Goal: Task Accomplishment & Management: Use online tool/utility

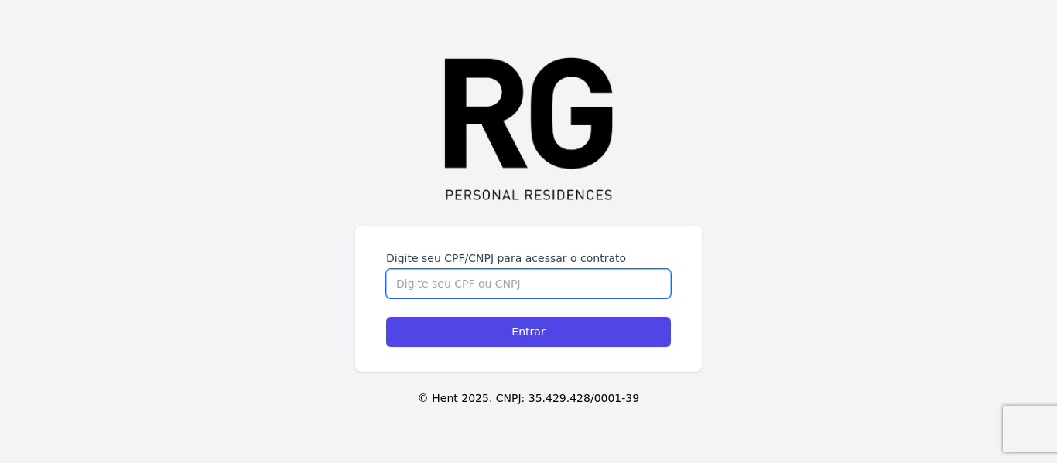
click at [408, 281] on input "Digite seu CPF/CNPJ para acessar o contrato" at bounding box center [528, 283] width 285 height 29
type input "87944758734"
click at [386, 317] on input "Entrar" at bounding box center [528, 332] width 285 height 30
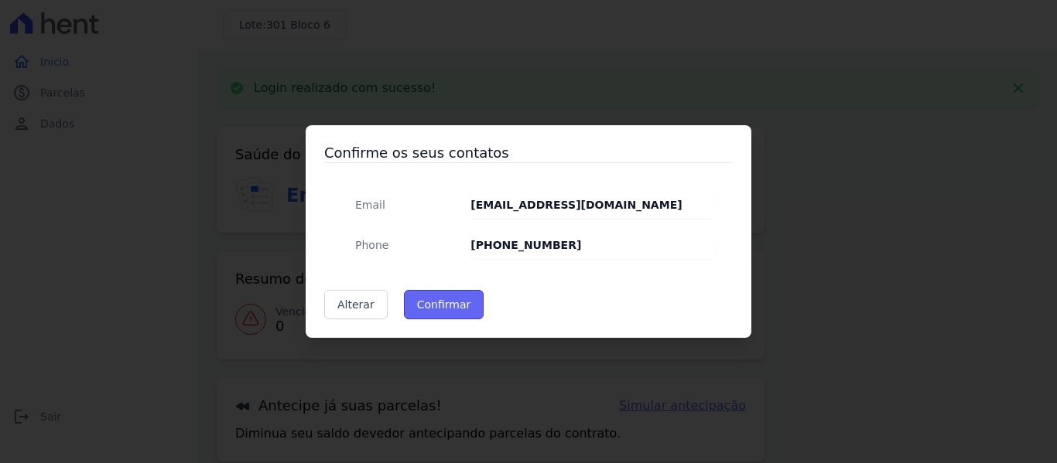
click at [444, 295] on button "Confirmar" at bounding box center [444, 304] width 80 height 29
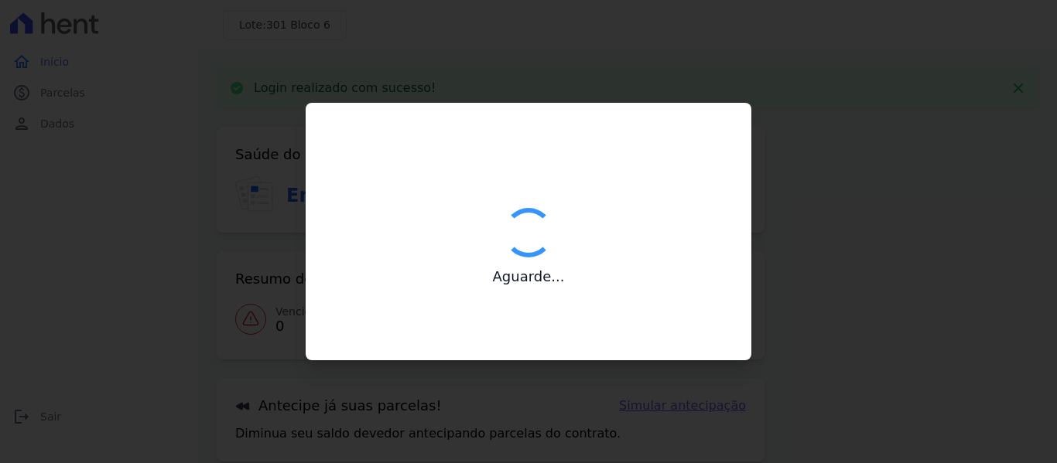
type input "Contatos confirmados com sucesso."
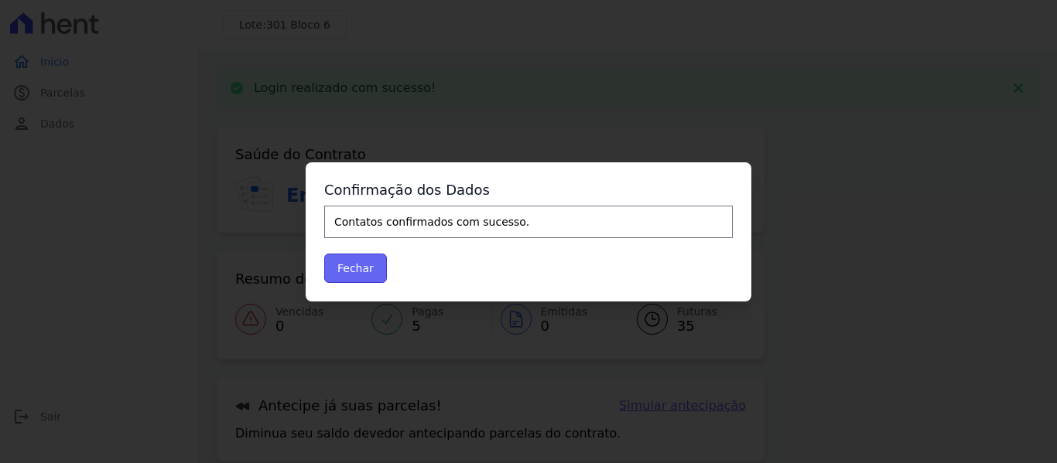
click at [365, 267] on button "Fechar" at bounding box center [355, 268] width 63 height 29
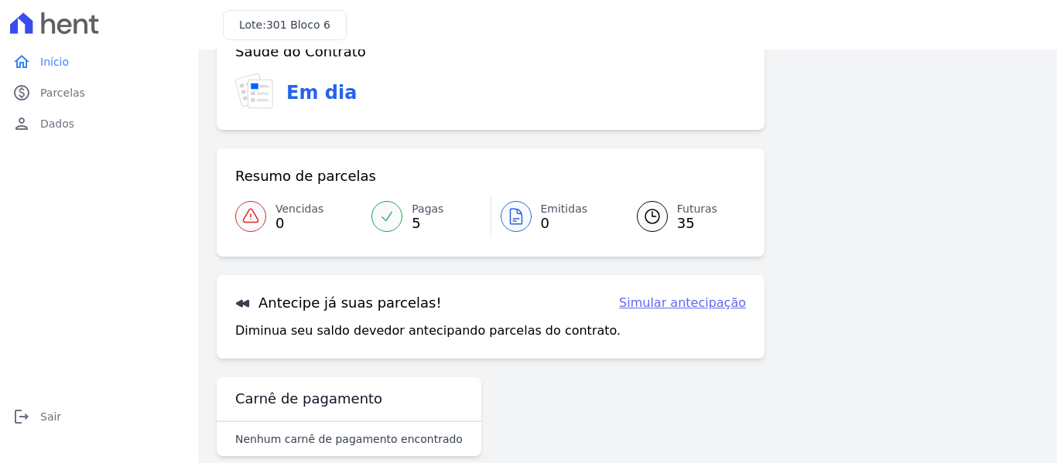
scroll to position [68, 0]
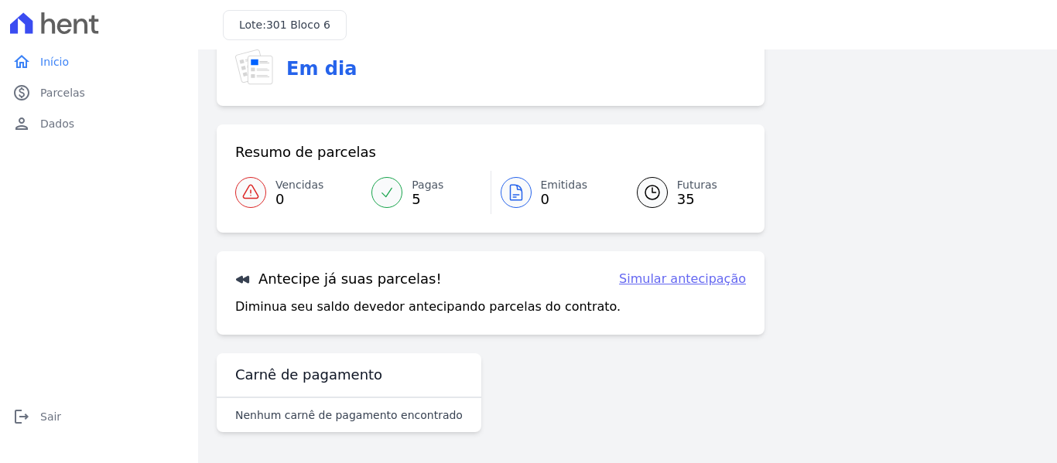
click at [656, 282] on link "Simular antecipação" at bounding box center [682, 279] width 127 height 19
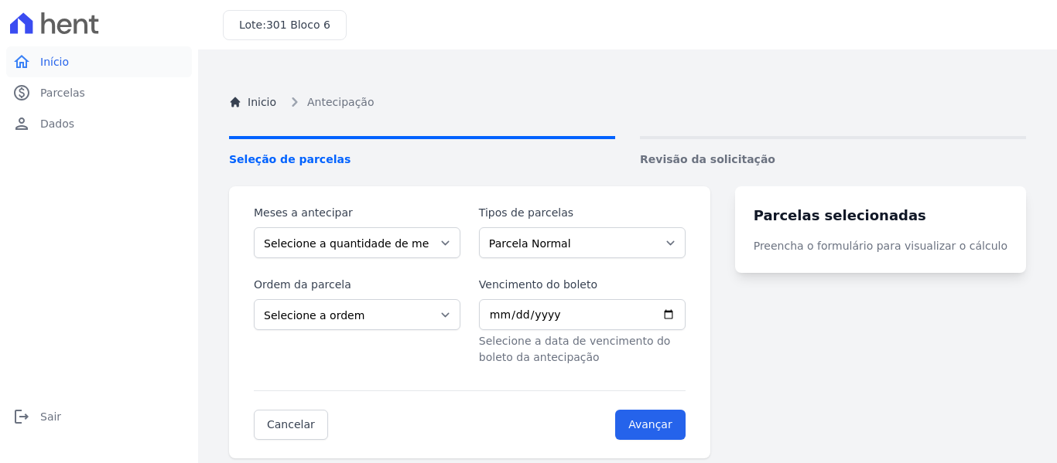
click at [52, 66] on span "Início" at bounding box center [54, 61] width 29 height 15
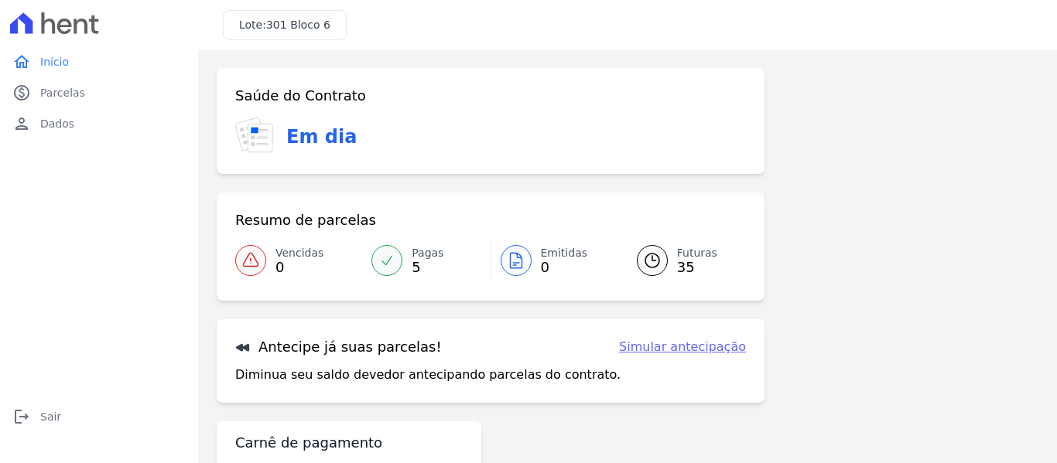
click at [302, 30] on span "301 Bloco 6" at bounding box center [298, 25] width 64 height 12
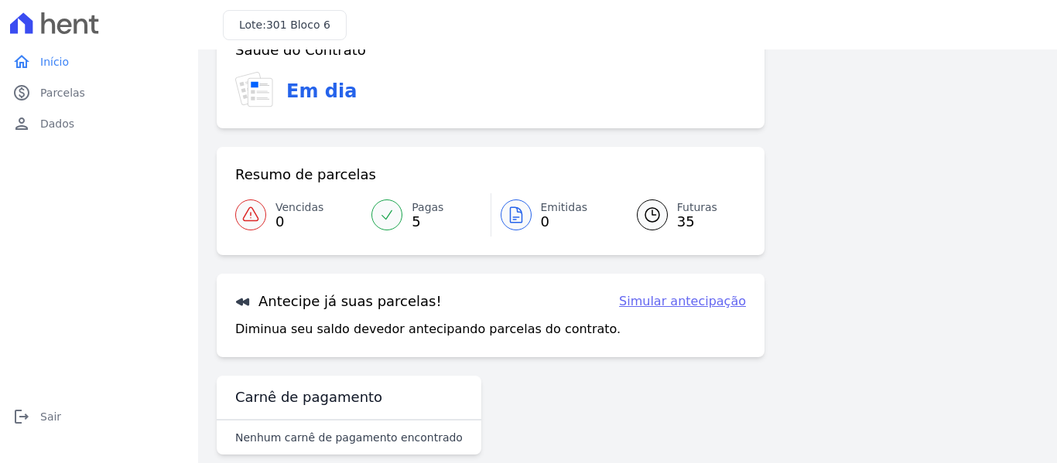
scroll to position [68, 0]
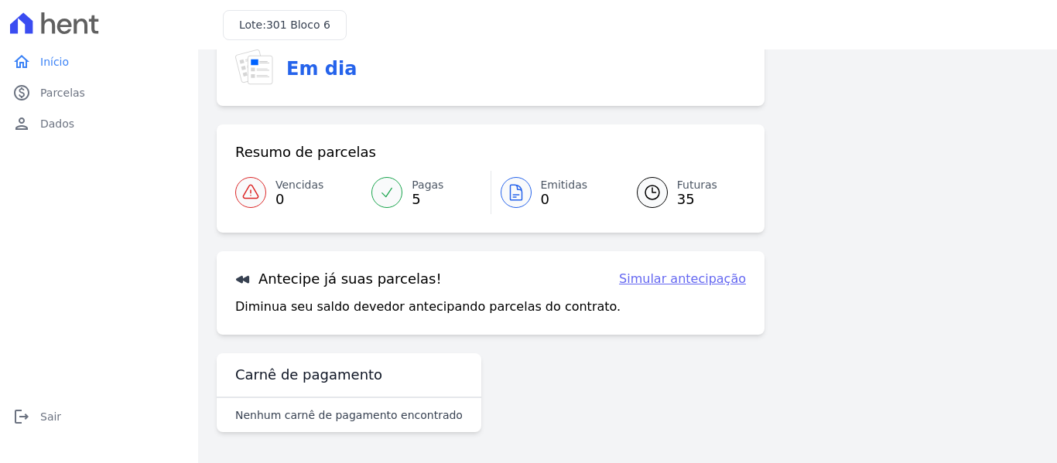
click at [644, 282] on link "Simular antecipação" at bounding box center [682, 279] width 127 height 19
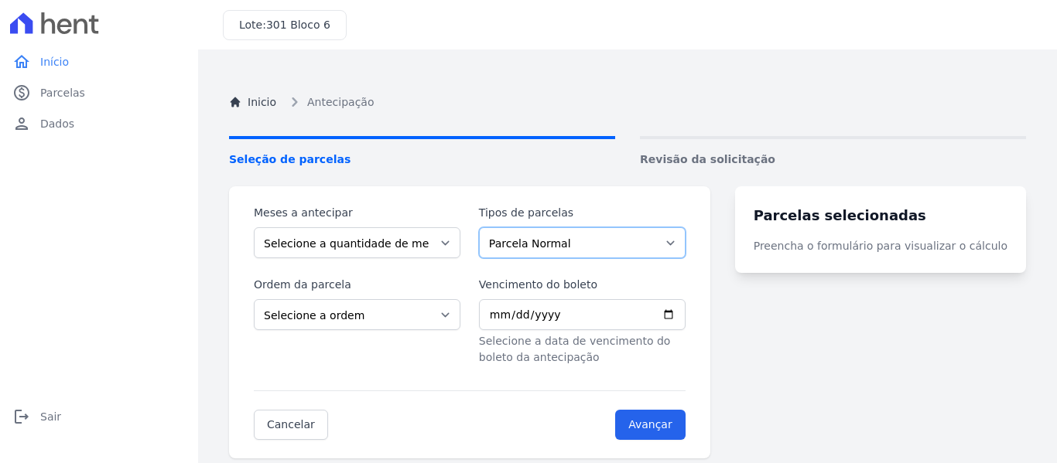
click at [685, 245] on select "Parcela Normal Intercalada Sinal Financiamento CEF" at bounding box center [582, 242] width 207 height 31
click at [453, 170] on div "Inicio Antecipação Seleção de parcelas Revisão da solicitação Meses a antecipar…" at bounding box center [627, 299] width 821 height 463
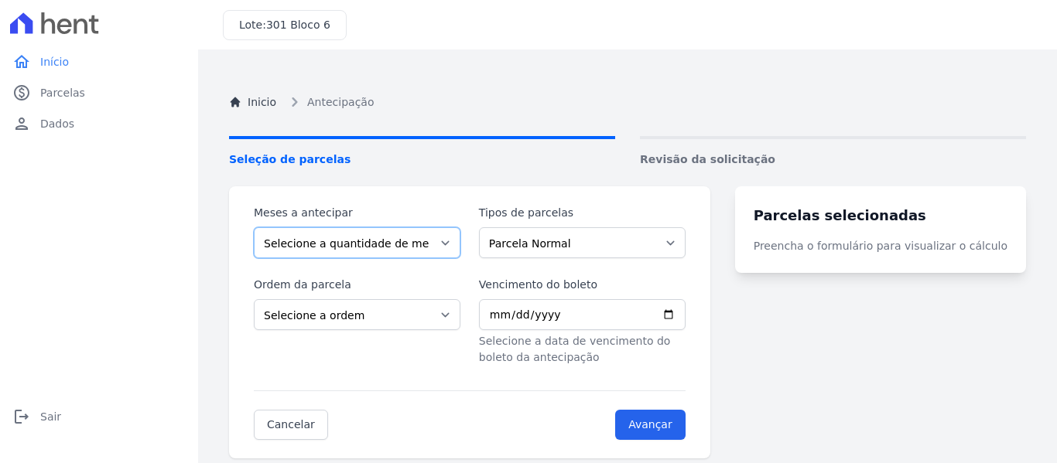
click at [456, 239] on select "Selecione a quantidade de meses a antecipar 1 2 3 4 5 6 7 8 9 10 11 12 13 14 15…" at bounding box center [357, 242] width 207 height 31
click at [401, 243] on select "Selecione a quantidade de meses a antecipar 1 2 3 4 5 6 7 8 9 10 11 12 13 14 15…" at bounding box center [357, 242] width 207 height 31
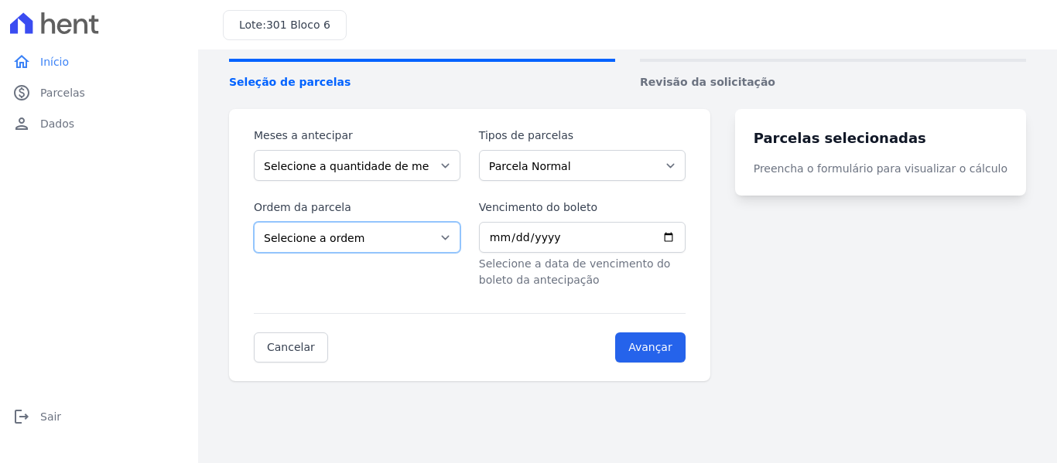
click at [455, 238] on select "Selecione a ordem Últimas parcelas Primeiras parcelas" at bounding box center [357, 237] width 207 height 31
click at [698, 37] on div "Lote: [STREET_ADDRESS]" at bounding box center [627, 25] width 859 height 50
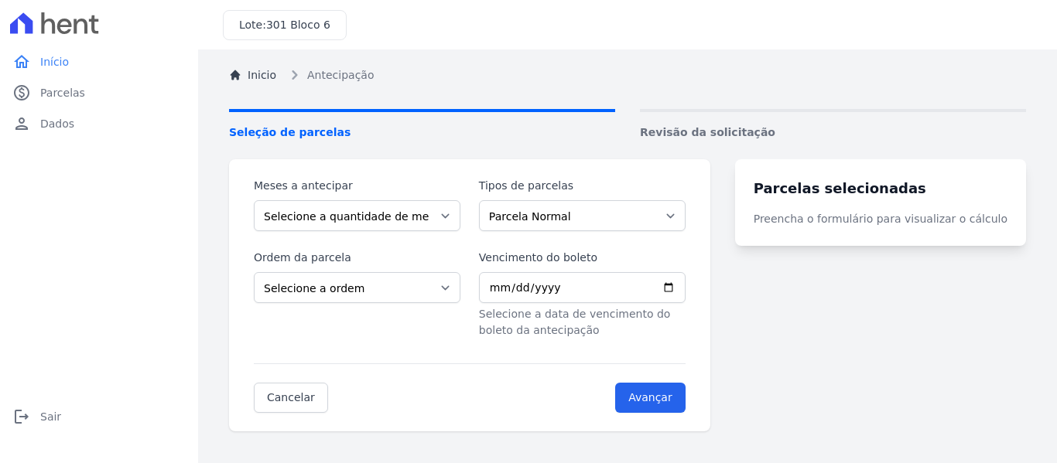
scroll to position [0, 0]
